Goal: Complete application form

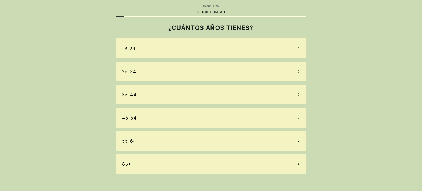
click at [163, 117] on div "45-54" at bounding box center [211, 118] width 190 height 20
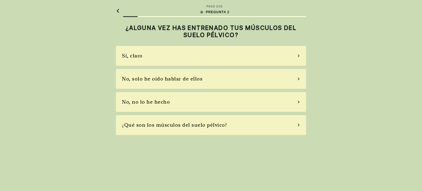
click at [170, 54] on div "Sí, claro" at bounding box center [211, 56] width 190 height 20
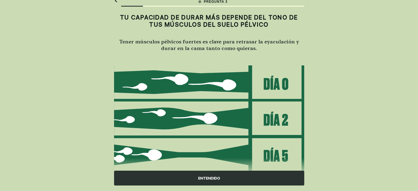
scroll to position [65, 0]
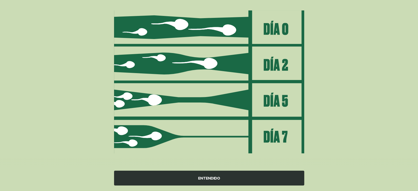
click at [273, 178] on div "ENTENDIDO" at bounding box center [209, 178] width 190 height 15
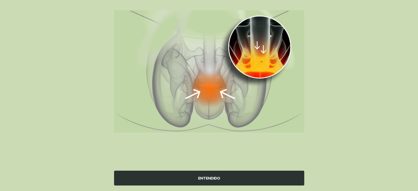
scroll to position [44, 0]
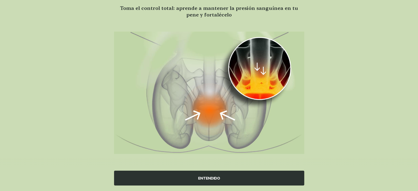
click at [217, 180] on div "ENTENDIDO" at bounding box center [209, 178] width 190 height 15
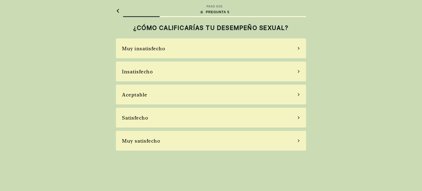
click at [187, 117] on div "Satisfecho" at bounding box center [211, 118] width 190 height 20
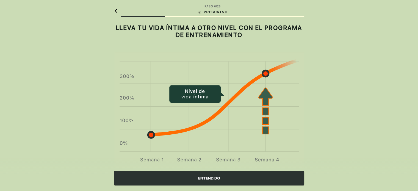
scroll to position [15, 0]
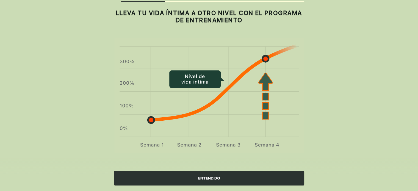
click at [244, 175] on div "ENTENDIDO" at bounding box center [209, 178] width 190 height 15
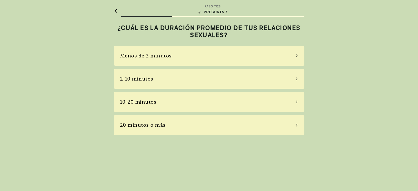
scroll to position [0, 0]
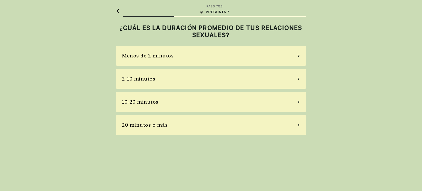
click at [192, 79] on div "2-10 minutos" at bounding box center [211, 79] width 190 height 20
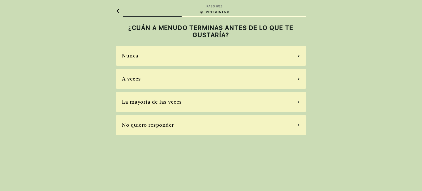
click at [193, 80] on div "A veces" at bounding box center [211, 79] width 190 height 20
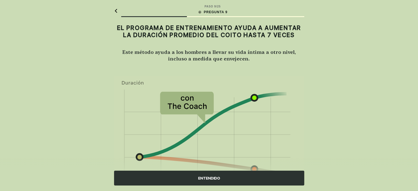
scroll to position [38, 0]
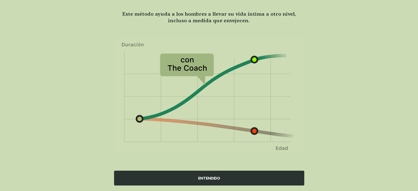
click at [199, 176] on div "ENTENDIDO" at bounding box center [209, 178] width 190 height 15
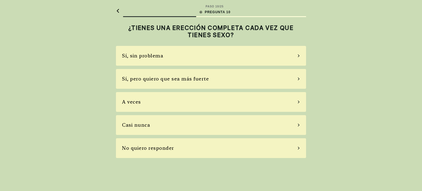
click at [231, 59] on div "Sí, sin problema" at bounding box center [211, 56] width 190 height 20
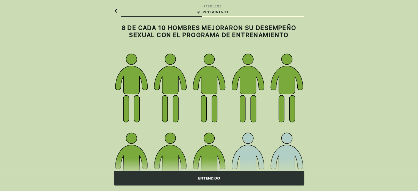
scroll to position [76, 0]
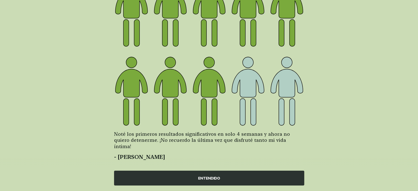
click at [224, 177] on div "ENTENDIDO" at bounding box center [209, 178] width 190 height 15
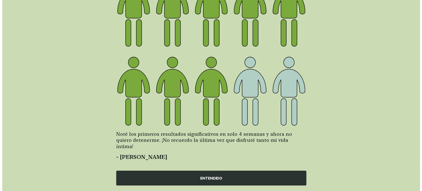
scroll to position [0, 0]
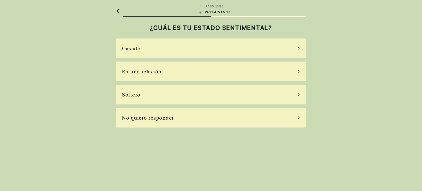
click at [220, 116] on div "No quiero responder" at bounding box center [211, 118] width 190 height 20
